Goal: Information Seeking & Learning: Learn about a topic

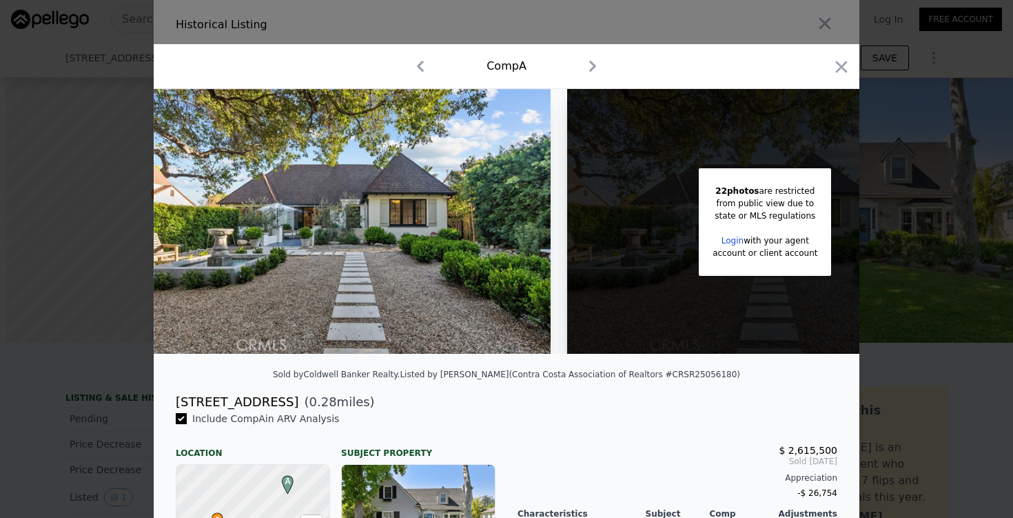
scroll to position [0, 5011]
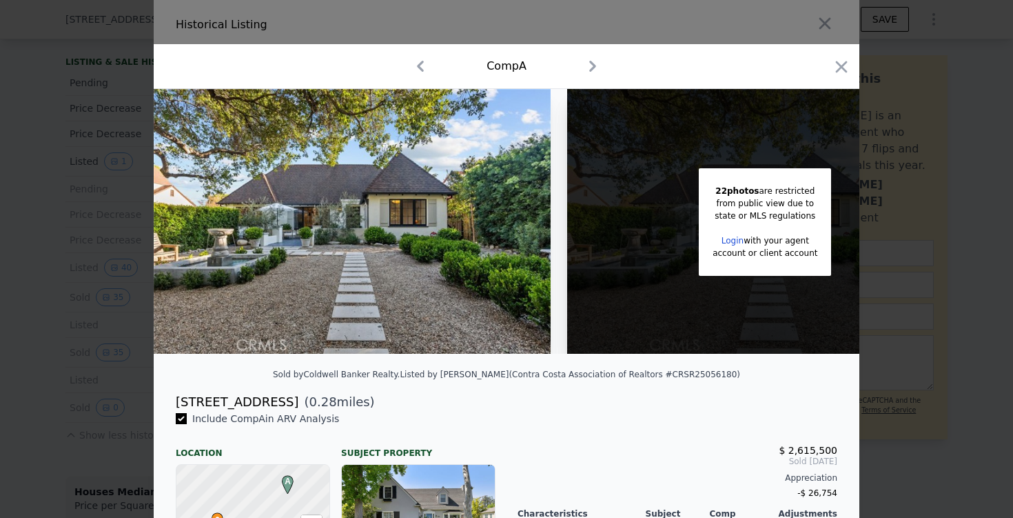
type input "$ 2,670,000"
type input "$ 355,468"
click at [72, 141] on div at bounding box center [506, 259] width 1013 height 518
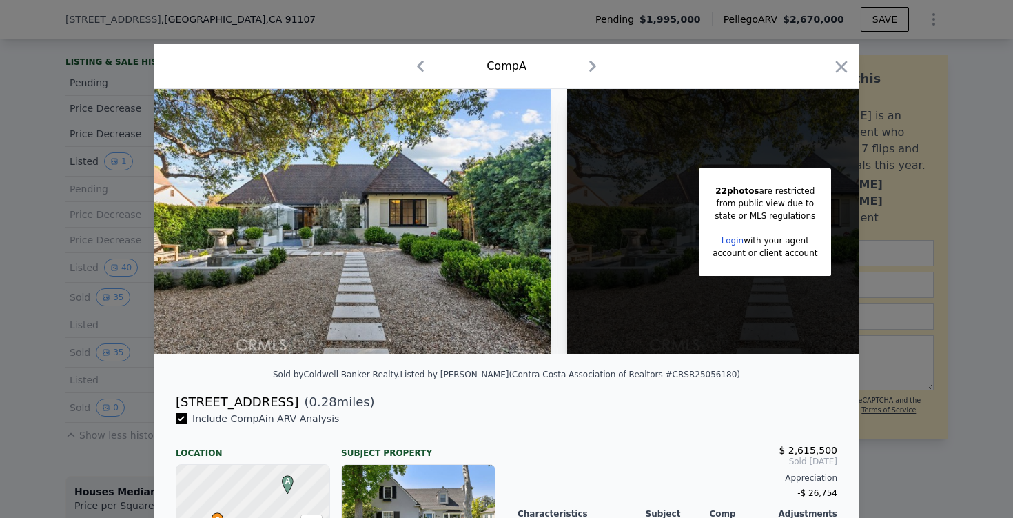
click at [278, 16] on div at bounding box center [506, 259] width 1013 height 518
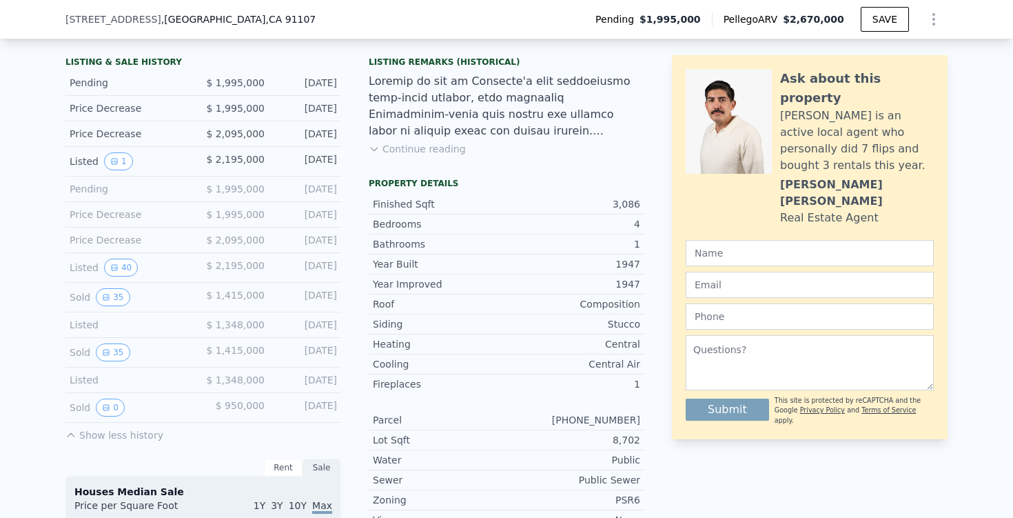
click at [267, 26] on div "[STREET_ADDRESS] Pending $1,995,000 Pellego ARV $2,670,000 SAVE" at bounding box center [506, 19] width 882 height 39
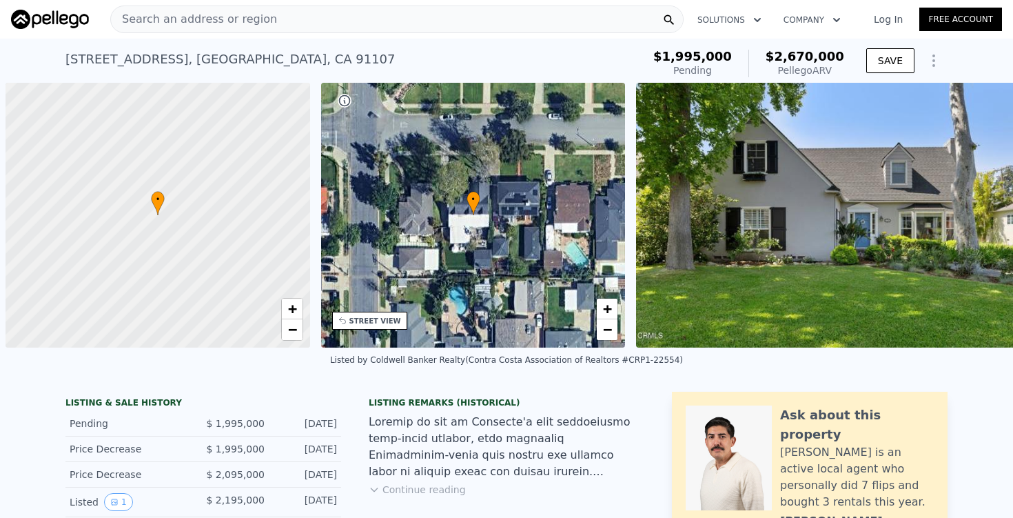
click at [263, 19] on div "Search an address or region" at bounding box center [397, 20] width 574 height 28
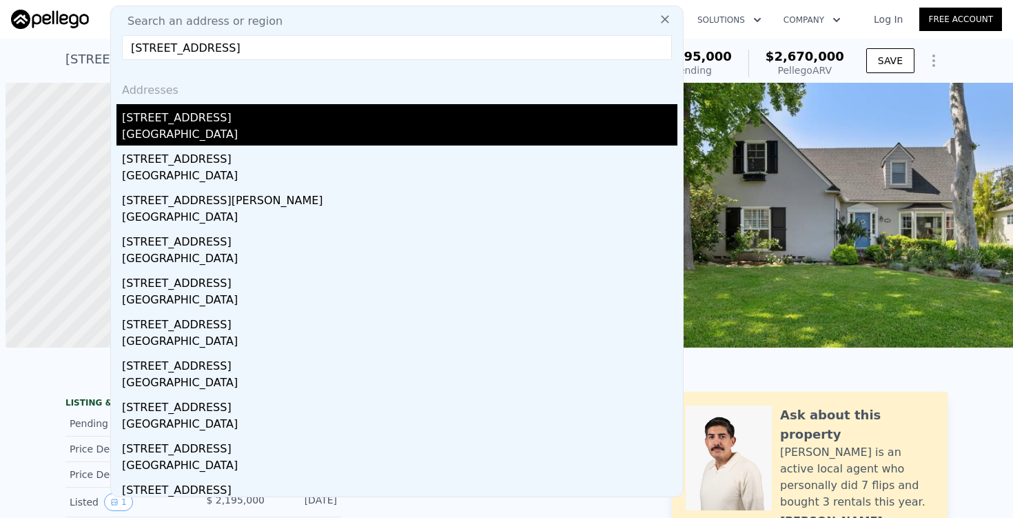
type input "[STREET_ADDRESS]"
click at [203, 107] on div "[STREET_ADDRESS]" at bounding box center [400, 115] width 556 height 22
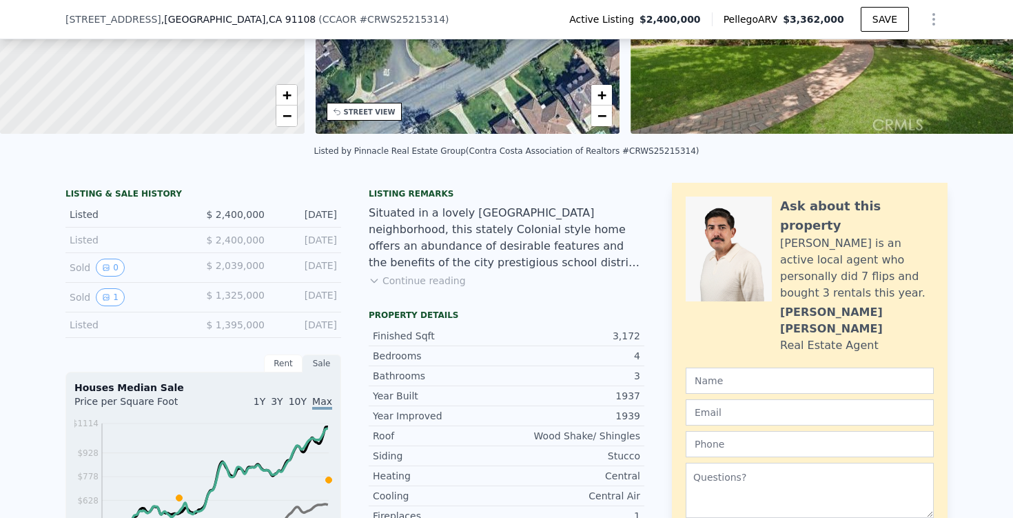
scroll to position [224, 0]
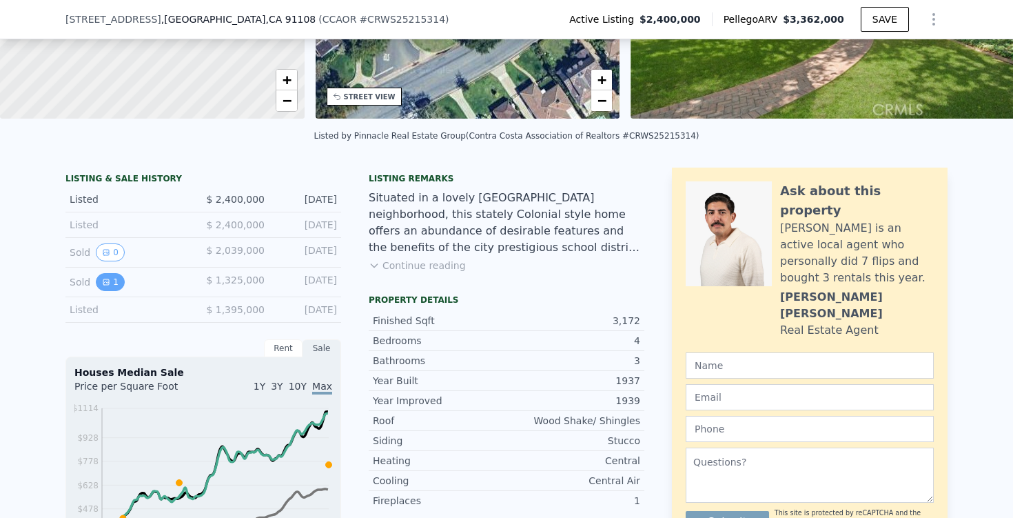
click at [103, 280] on icon "View historical data" at bounding box center [106, 282] width 8 height 8
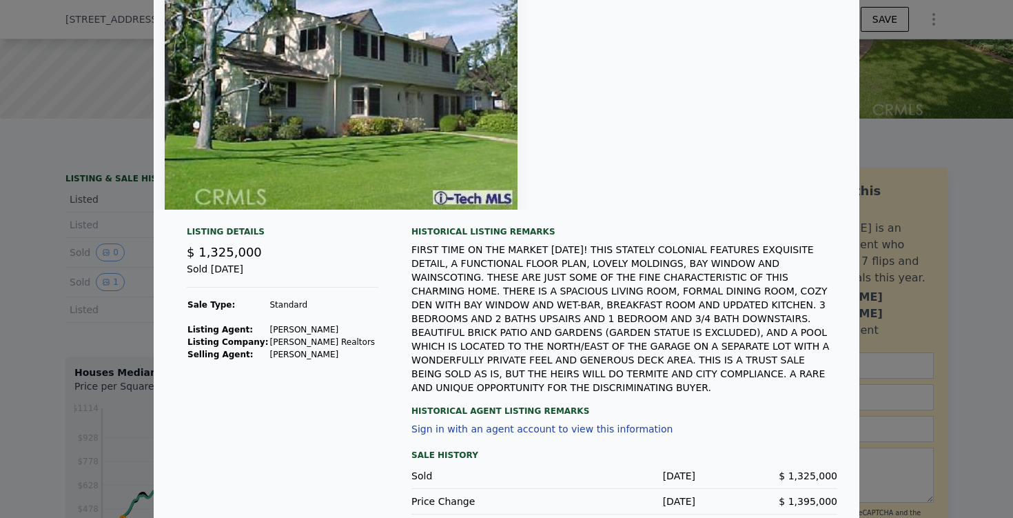
scroll to position [109, 0]
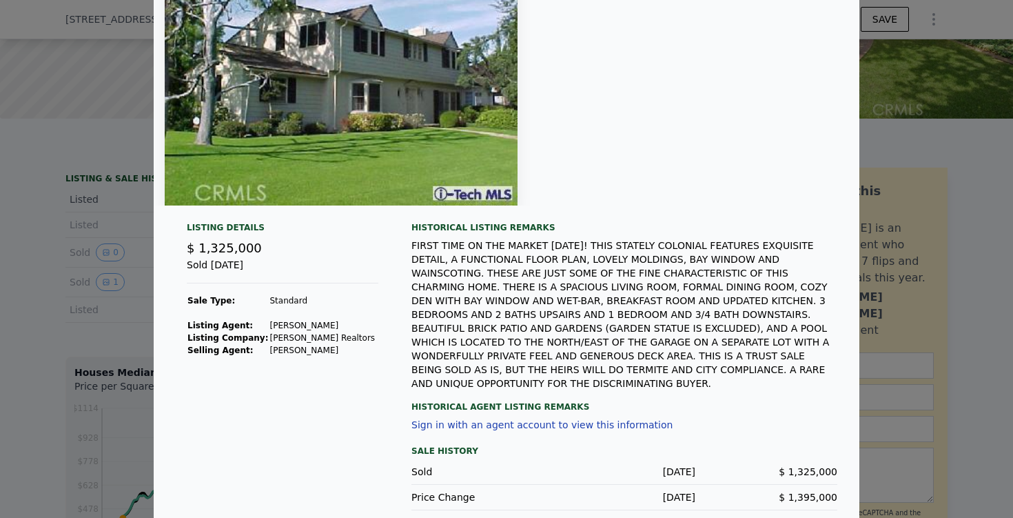
click at [19, 395] on div at bounding box center [506, 259] width 1013 height 518
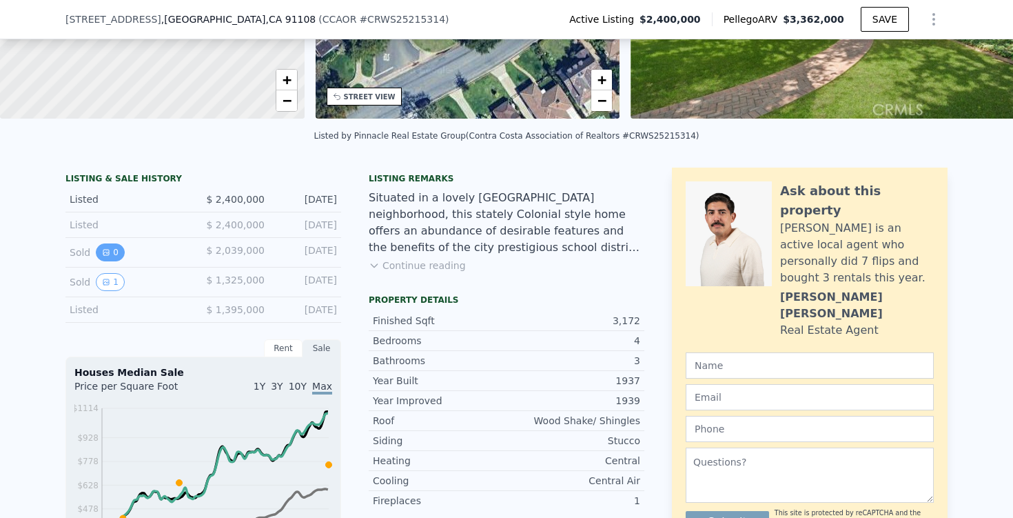
click at [107, 256] on button "0" at bounding box center [110, 252] width 29 height 18
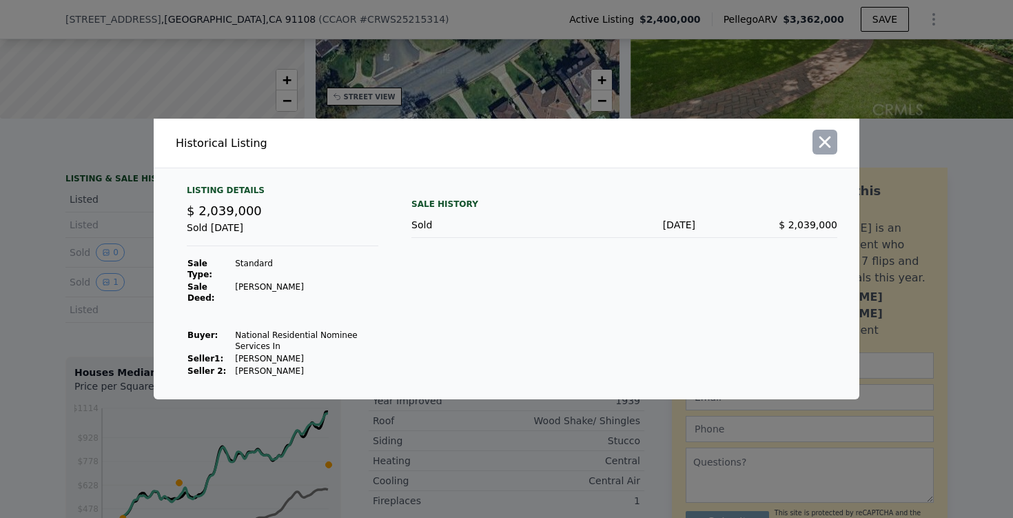
click at [832, 142] on icon "button" at bounding box center [825, 141] width 19 height 19
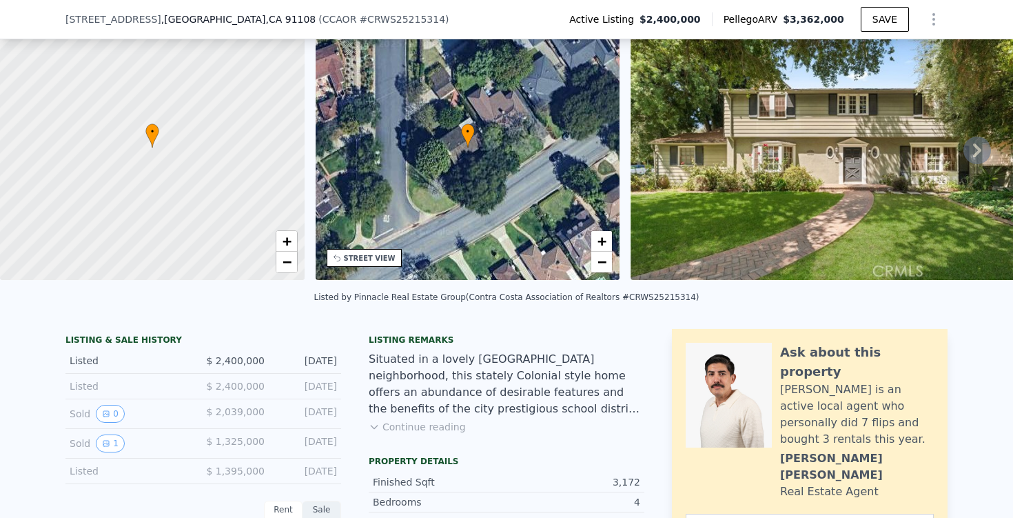
scroll to position [65, 0]
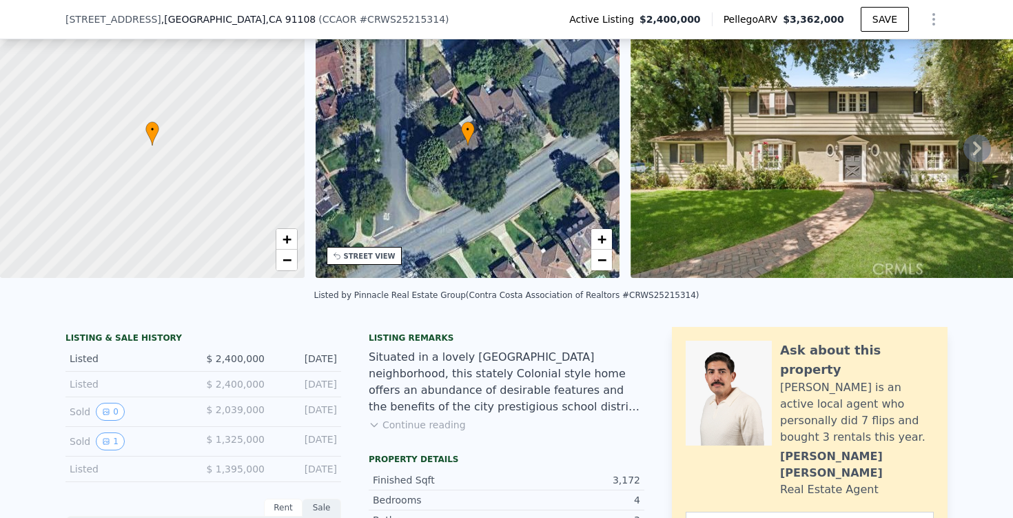
click at [424, 429] on button "Continue reading" at bounding box center [417, 425] width 97 height 14
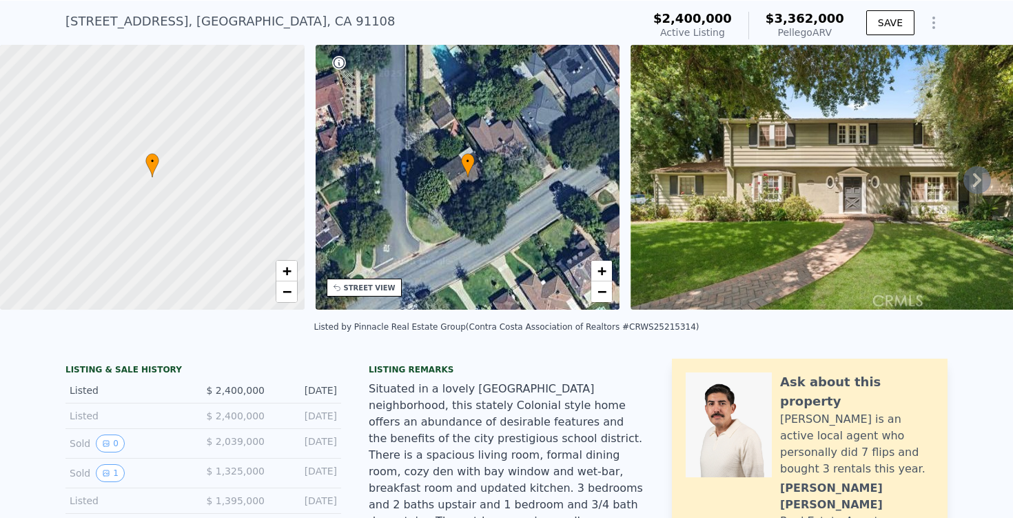
scroll to position [0, 0]
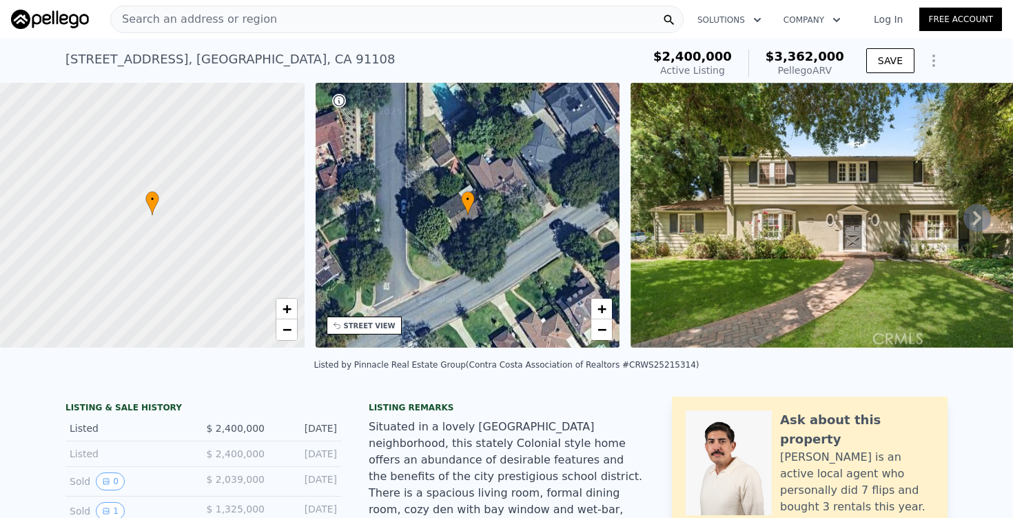
click at [693, 278] on img at bounding box center [829, 215] width 397 height 265
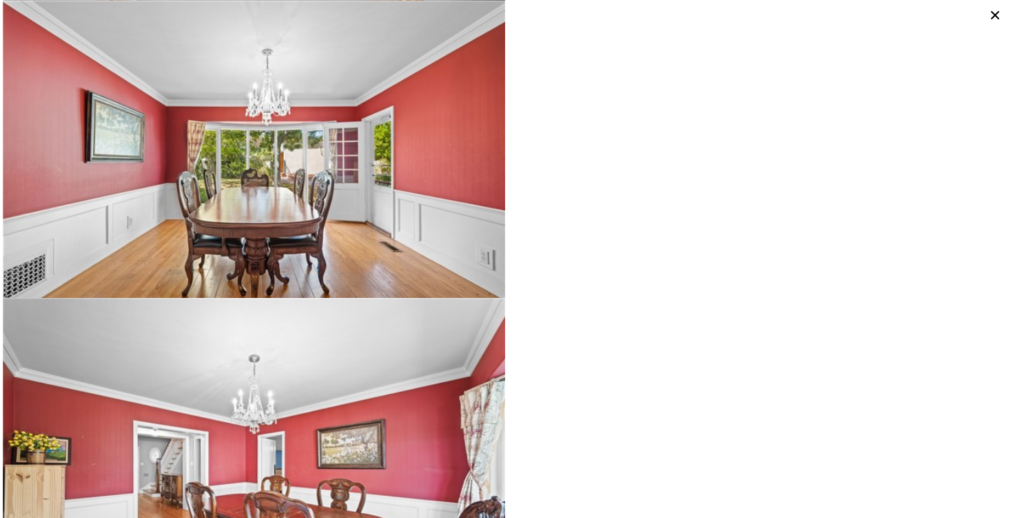
scroll to position [1486, 0]
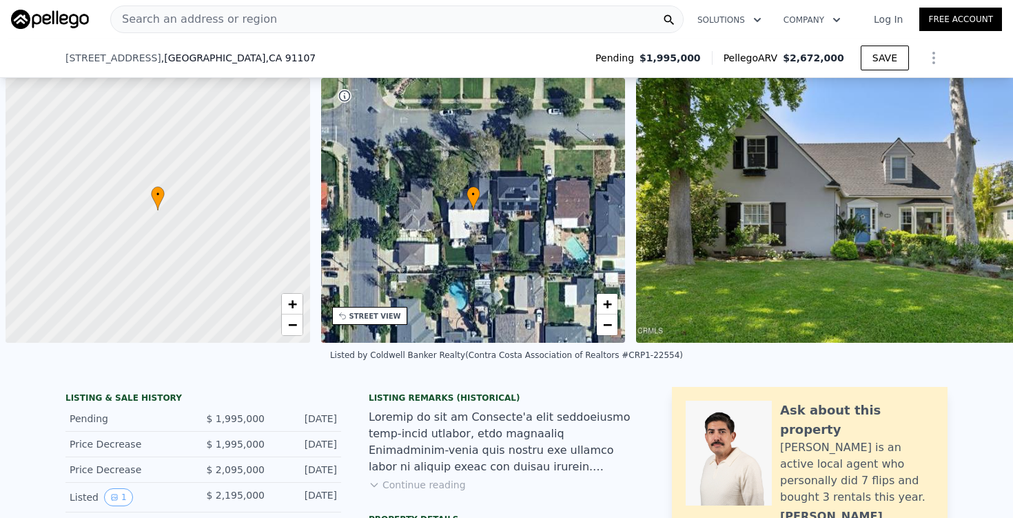
scroll to position [387, 0]
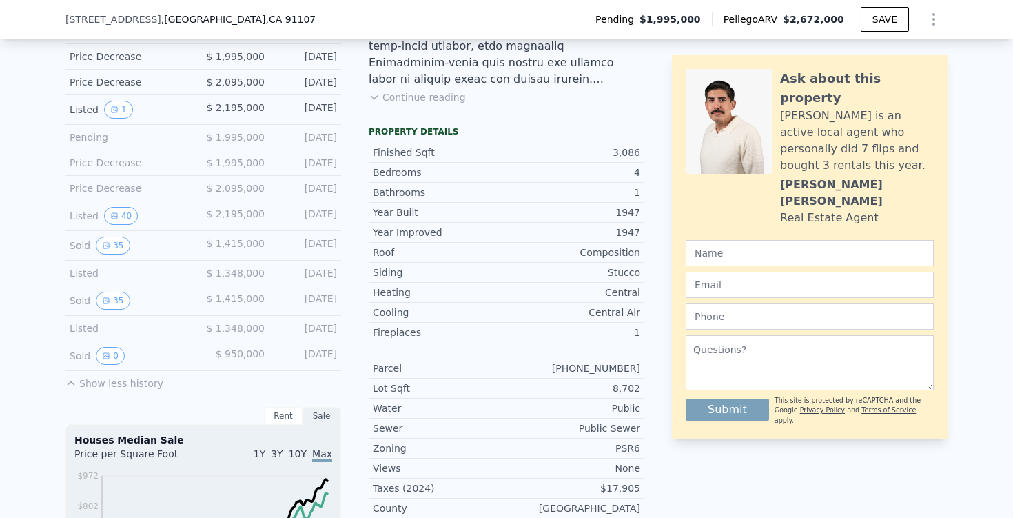
type input "$ 2,670,000"
type input "$ 355,468"
